Goal: Transaction & Acquisition: Purchase product/service

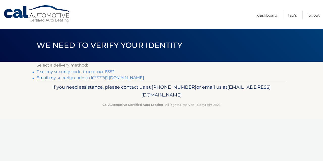
click at [53, 72] on link "Text my security code to xxx-xxx-8352" at bounding box center [76, 71] width 78 height 5
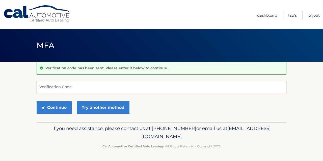
click at [53, 86] on input "Verification Code" at bounding box center [162, 87] width 250 height 13
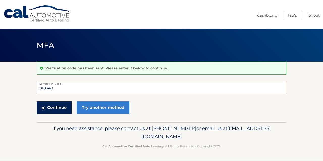
type input "010340"
click at [49, 107] on button "Continue" at bounding box center [54, 107] width 35 height 13
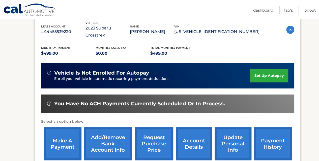
scroll to position [91, 0]
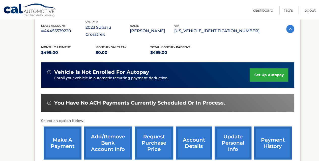
click at [59, 133] on link "make a payment" at bounding box center [63, 143] width 38 height 33
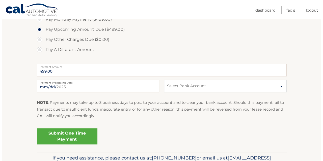
scroll to position [171, 0]
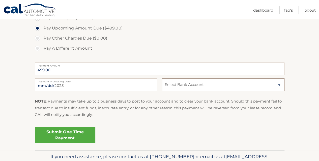
click at [278, 85] on select "Select Bank Account Checking JPMORGAN CHASE BANK, NA *****0435 Checking M &amp;…" at bounding box center [223, 84] width 122 height 13
select select "YmRmNGU4ZWYtZDA4Ni00M2VhLTk3MDYtOGY0MGU3OTAzODhk"
click at [162, 78] on select "Select Bank Account Checking JPMORGAN CHASE BANK, NA *****0435 Checking M &amp;…" at bounding box center [223, 84] width 122 height 13
click at [232, 125] on div "Submit One Time Payment" at bounding box center [160, 134] width 250 height 18
click at [65, 133] on link "Submit One Time Payment" at bounding box center [65, 135] width 61 height 16
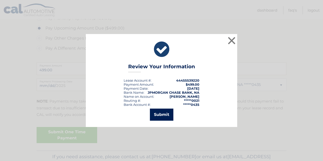
click at [161, 114] on button "Submit" at bounding box center [161, 115] width 23 height 12
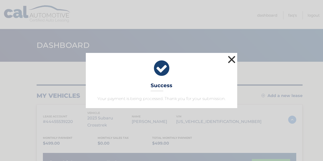
click at [231, 57] on button "×" at bounding box center [231, 59] width 10 height 10
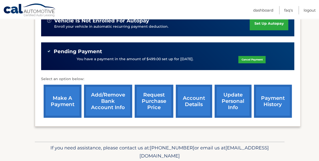
scroll to position [154, 0]
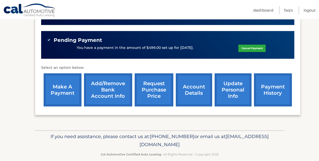
click at [280, 88] on link "payment history" at bounding box center [273, 89] width 38 height 33
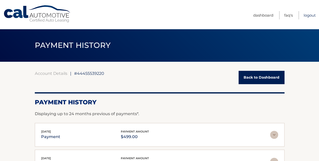
click at [306, 15] on link "Logout" at bounding box center [310, 15] width 12 height 8
